Goal: Task Accomplishment & Management: Manage account settings

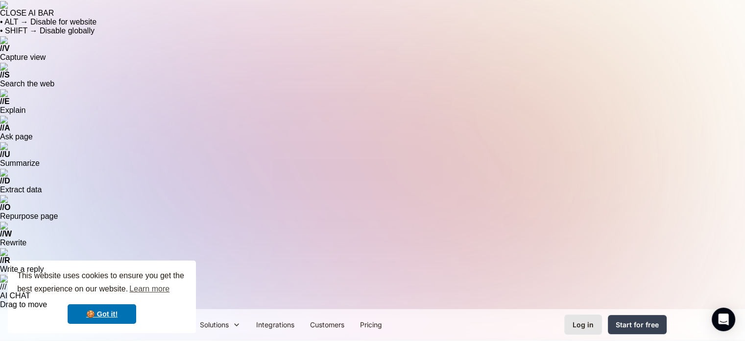
click at [587, 319] on div "Log in" at bounding box center [583, 324] width 21 height 10
